Goal: Check status: Check status

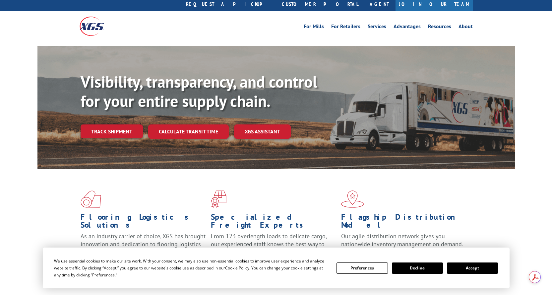
scroll to position [33, 0]
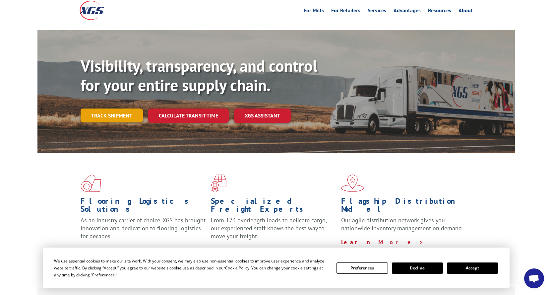
click at [125, 108] on link "Track shipment" at bounding box center [112, 115] width 62 height 14
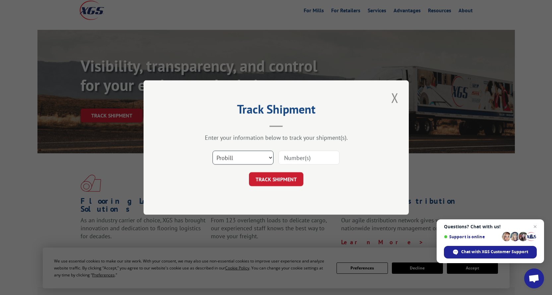
click at [258, 154] on select "Select category... Probill BOL PO" at bounding box center [243, 158] width 61 height 14
select select "bol"
click at [213, 151] on select "Select category... Probill BOL PO" at bounding box center [243, 158] width 61 height 14
click at [302, 158] on input at bounding box center [309, 158] width 61 height 14
type input "2817491"
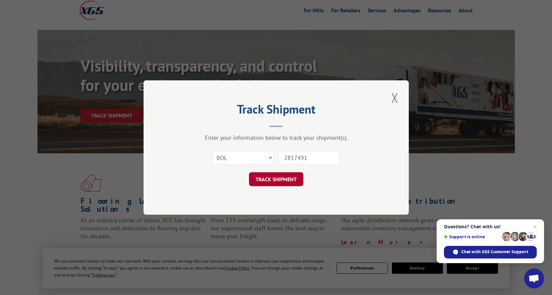
click at [288, 178] on button "TRACK SHIPMENT" at bounding box center [276, 179] width 54 height 14
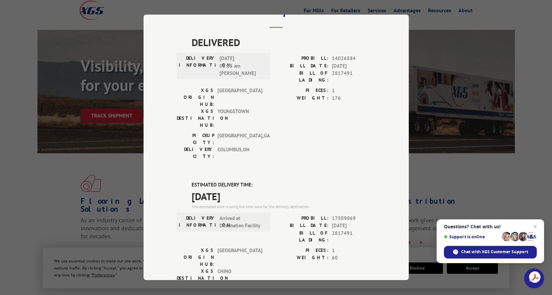
click at [466, 73] on div "Track Shipment DELIVERED DELIVERY INFORMATION: [DATE] 08:05 am [PERSON_NAME]: 1…" at bounding box center [276, 147] width 552 height 295
